Goal: Task Accomplishment & Management: Complete application form

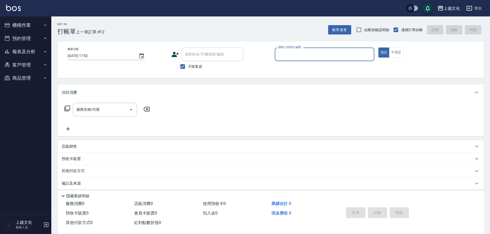
click at [318, 57] on input "服務人員姓名/編號" at bounding box center [324, 54] width 95 height 9
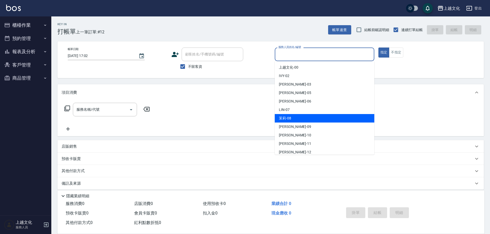
click at [297, 116] on div "茉莉 -08" at bounding box center [324, 118] width 99 height 8
click at [297, 116] on div "服務名稱/代號 服務名稱/代號" at bounding box center [270, 118] width 426 height 35
type input "茉莉-08"
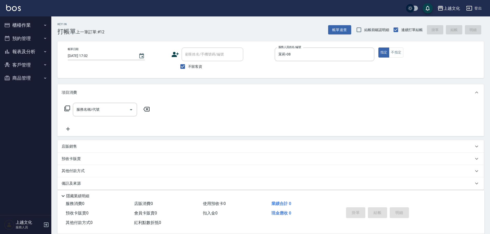
click at [69, 109] on icon at bounding box center [67, 108] width 6 height 6
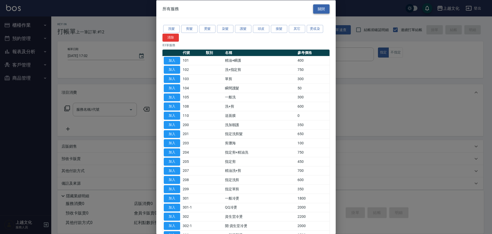
click at [321, 8] on button "關閉" at bounding box center [321, 8] width 16 height 9
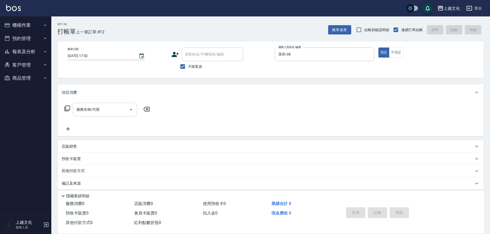
drag, startPoint x: 113, startPoint y: 107, endPoint x: 112, endPoint y: 116, distance: 8.5
click at [112, 107] on input "服務名稱/代號" at bounding box center [101, 109] width 52 height 9
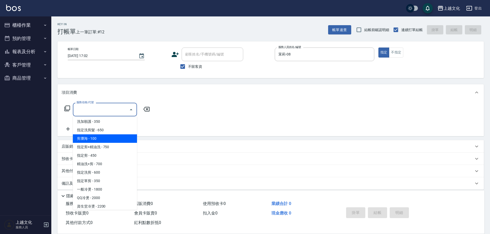
scroll to position [51, 0]
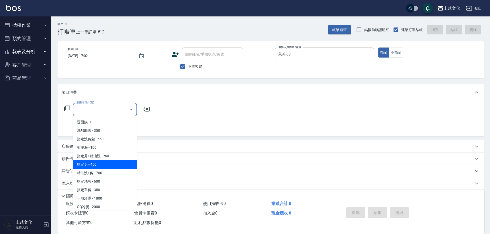
drag, startPoint x: 112, startPoint y: 165, endPoint x: 166, endPoint y: 172, distance: 54.5
click at [113, 164] on span "指定剪 - 450" at bounding box center [105, 164] width 64 height 8
type input "指定剪(205)"
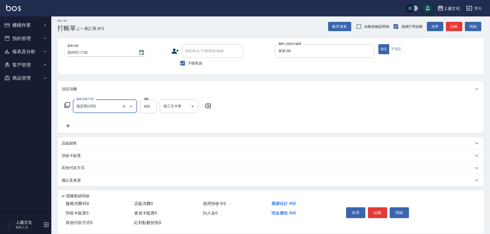
scroll to position [5, 0]
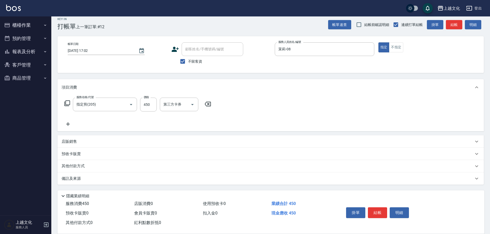
click at [72, 163] on div "其他付款方式" at bounding box center [270, 166] width 426 height 12
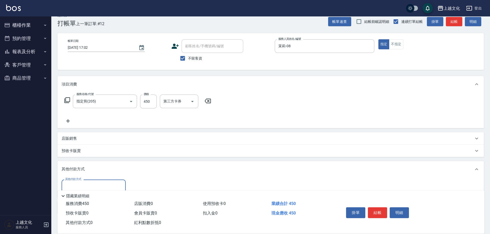
scroll to position [37, 0]
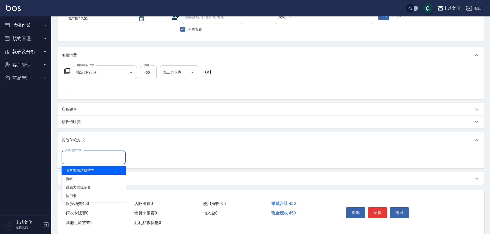
click at [79, 157] on input "其他付款方式" at bounding box center [93, 157] width 59 height 9
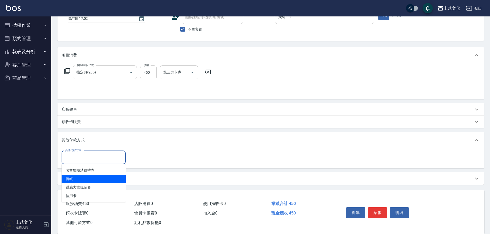
click at [76, 175] on span "轉帳" at bounding box center [94, 178] width 64 height 8
type input "轉帳"
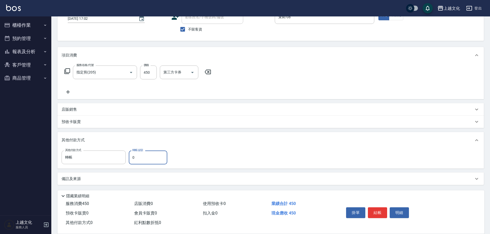
click at [132, 158] on input "0" at bounding box center [148, 157] width 38 height 14
type input "450"
click at [244, 137] on div "其他付款方式" at bounding box center [268, 140] width 412 height 6
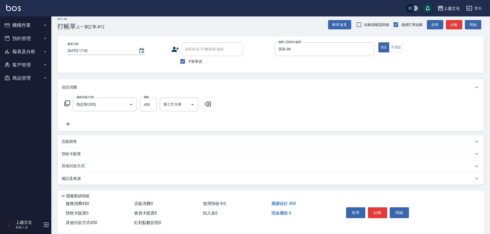
scroll to position [5, 0]
click at [374, 210] on button "結帳" at bounding box center [377, 212] width 19 height 11
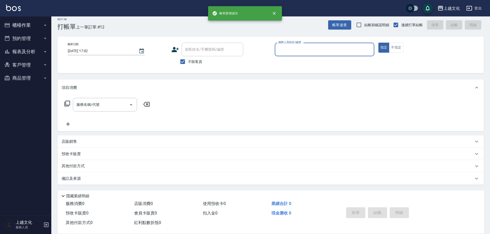
scroll to position [5, 0]
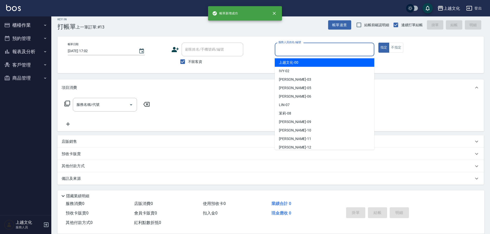
click at [312, 47] on input "服務人員姓名/編號" at bounding box center [324, 49] width 95 height 9
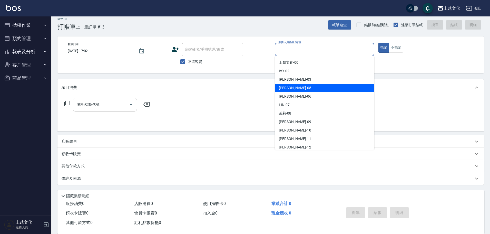
click at [304, 85] on div "EMILY -05" at bounding box center [324, 88] width 99 height 8
type input "EMILY-05"
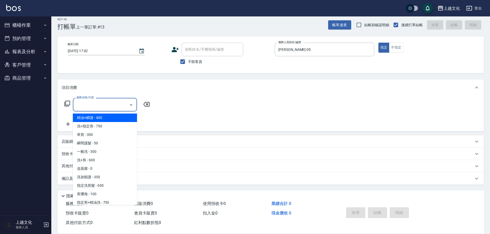
click at [99, 108] on input "服務名稱/代號" at bounding box center [101, 104] width 52 height 9
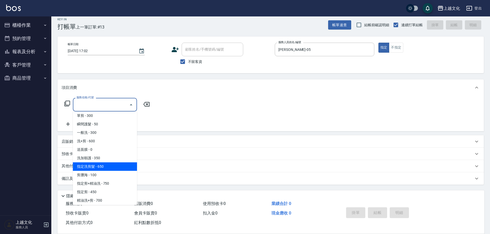
scroll to position [51, 0]
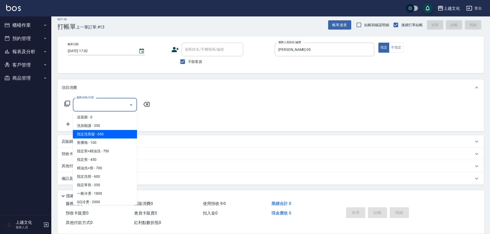
click at [102, 133] on span "指定洗剪髮 - 650" at bounding box center [105, 134] width 64 height 8
type input "指定洗剪髮(201)"
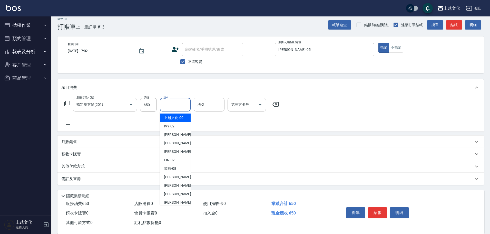
click at [178, 106] on input "洗-1" at bounding box center [175, 104] width 26 height 9
click at [181, 195] on div "Martin -11" at bounding box center [175, 193] width 31 height 8
type input "Martin-11"
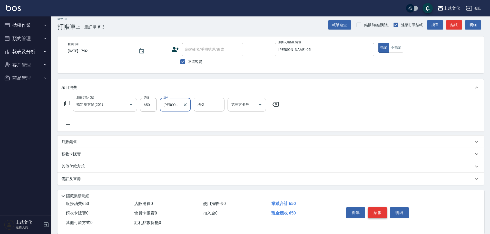
click at [374, 211] on button "結帳" at bounding box center [377, 212] width 19 height 11
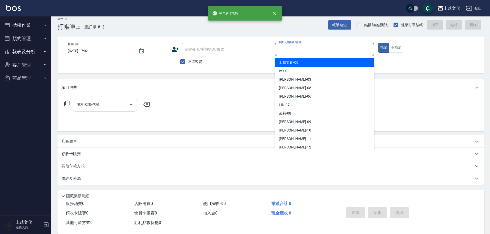
click at [335, 51] on input "服務人員姓名/編號" at bounding box center [324, 49] width 95 height 9
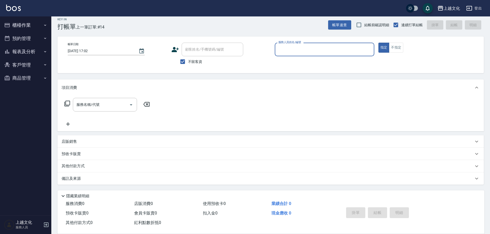
drag, startPoint x: 303, startPoint y: 49, endPoint x: 303, endPoint y: 53, distance: 4.6
click at [303, 49] on input "服務人員姓名/編號" at bounding box center [324, 49] width 95 height 9
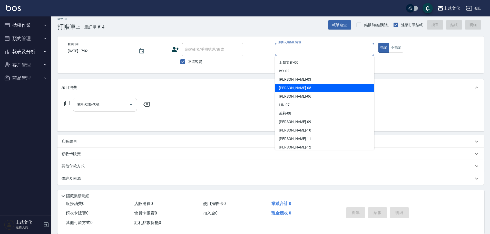
drag, startPoint x: 297, startPoint y: 89, endPoint x: 285, endPoint y: 89, distance: 12.8
click at [296, 89] on div "EMILY -05" at bounding box center [324, 88] width 99 height 8
type input "EMILY-05"
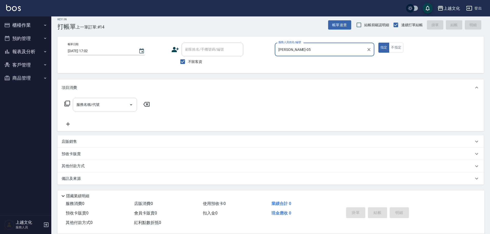
drag, startPoint x: 112, startPoint y: 107, endPoint x: 109, endPoint y: 104, distance: 4.2
click at [112, 106] on input "服務名稱/代號" at bounding box center [101, 104] width 52 height 9
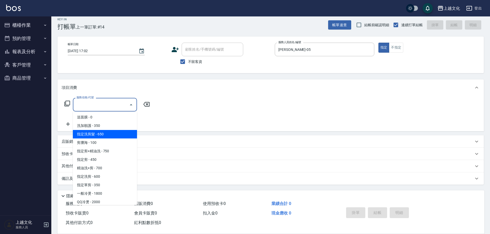
click at [115, 137] on span "指定洗剪髮 - 650" at bounding box center [105, 134] width 64 height 8
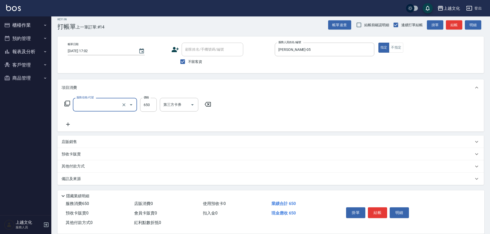
type input "指定洗剪髮(201)"
click at [376, 212] on button "結帳" at bounding box center [377, 212] width 19 height 11
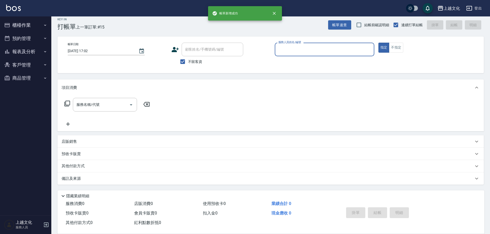
click at [24, 51] on button "報表及分析" at bounding box center [25, 51] width 47 height 13
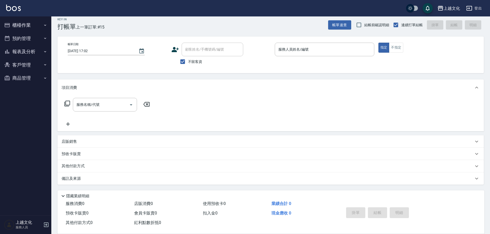
click at [28, 49] on button "報表及分析" at bounding box center [25, 51] width 47 height 13
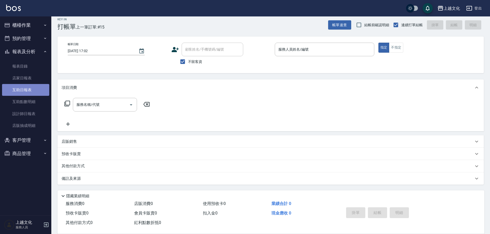
click at [19, 90] on link "互助日報表" at bounding box center [25, 90] width 47 height 12
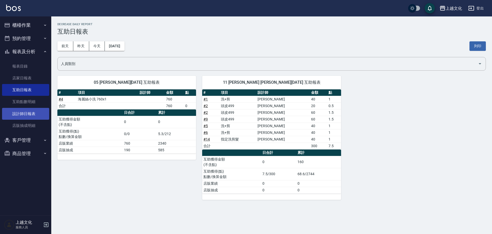
click at [22, 113] on link "設計師日報表" at bounding box center [25, 114] width 47 height 12
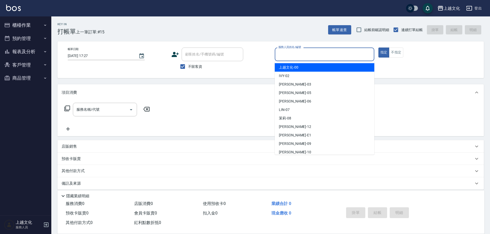
click at [310, 55] on input "服務人員姓名/編號" at bounding box center [324, 54] width 95 height 9
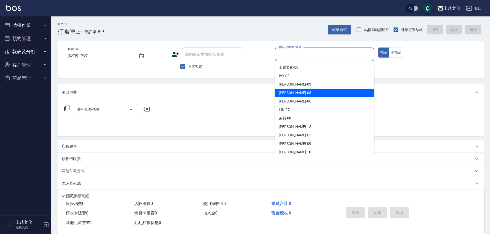
click at [309, 93] on div "[PERSON_NAME] -05" at bounding box center [324, 92] width 99 height 8
type input "[PERSON_NAME]-05"
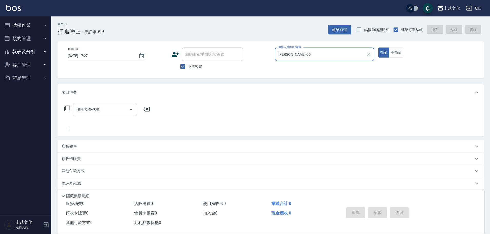
click at [88, 114] on div "服務名稱/代號" at bounding box center [105, 110] width 64 height 14
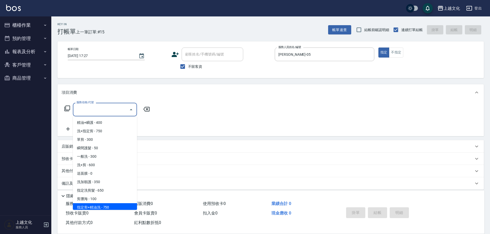
drag, startPoint x: 108, startPoint y: 203, endPoint x: 115, endPoint y: 197, distance: 9.2
click at [108, 203] on span "指定剪+精油洗 - 750" at bounding box center [105, 207] width 64 height 8
type input "指定剪+精油洗(204)"
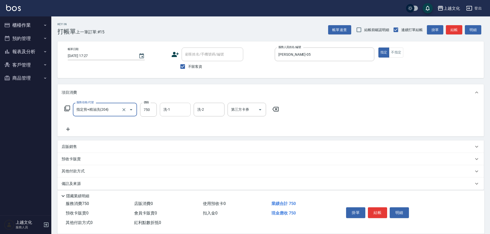
click at [169, 112] on input "洗-1" at bounding box center [175, 109] width 26 height 9
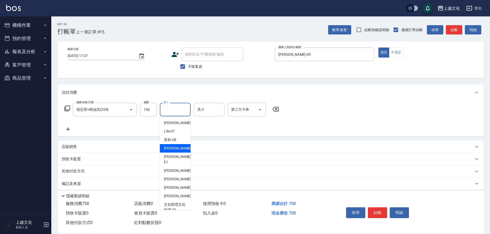
scroll to position [35, 0]
click at [177, 184] on span "Martin -11" at bounding box center [180, 186] width 32 height 5
type input "Martin-11"
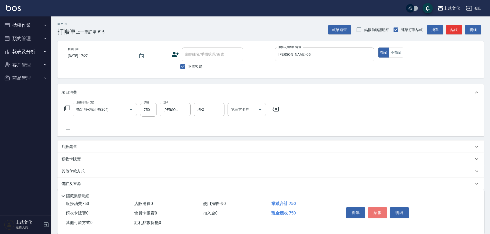
click at [376, 209] on button "結帳" at bounding box center [377, 212] width 19 height 11
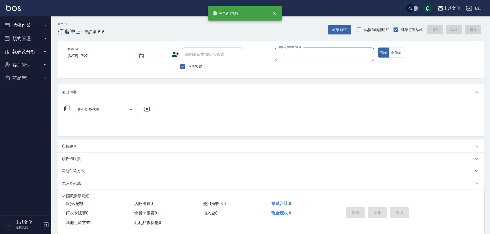
click at [322, 58] on input "服務人員姓名/編號" at bounding box center [324, 54] width 95 height 9
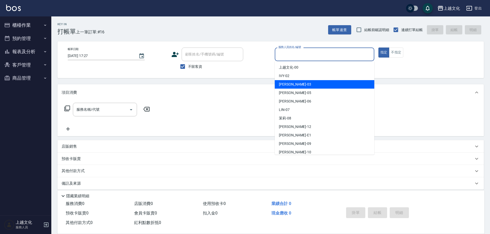
click at [309, 85] on div "kelly -03" at bounding box center [324, 84] width 99 height 8
type input "kelly-03"
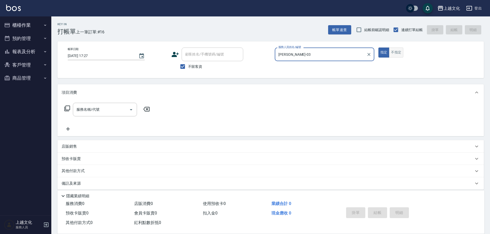
click at [395, 52] on button "不指定" at bounding box center [396, 52] width 14 height 10
click at [66, 107] on icon at bounding box center [67, 108] width 6 height 6
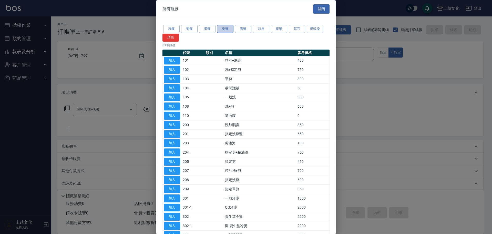
click at [226, 29] on button "染髮" at bounding box center [225, 29] width 16 height 8
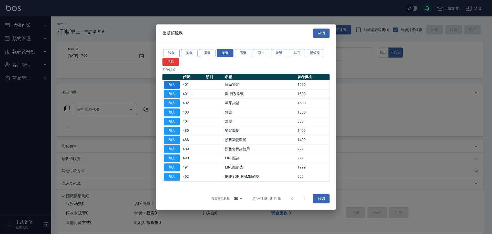
click at [167, 86] on button "加入" at bounding box center [172, 85] width 16 height 8
type input "日系染髮(401)"
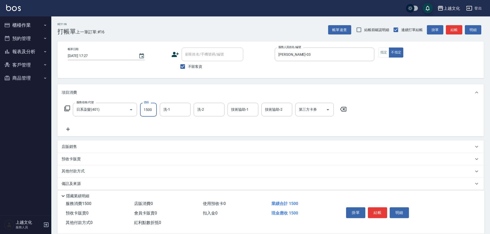
click at [148, 113] on input "1500" at bounding box center [148, 110] width 17 height 14
type input "2100"
click at [375, 209] on button "結帳" at bounding box center [377, 212] width 19 height 11
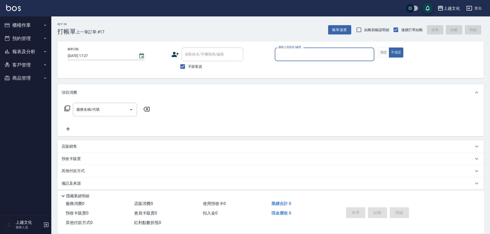
click at [24, 54] on button "報表及分析" at bounding box center [25, 51] width 47 height 13
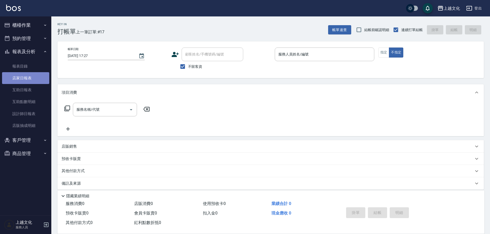
click at [17, 76] on link "店家日報表" at bounding box center [25, 78] width 47 height 12
